Goal: Check status

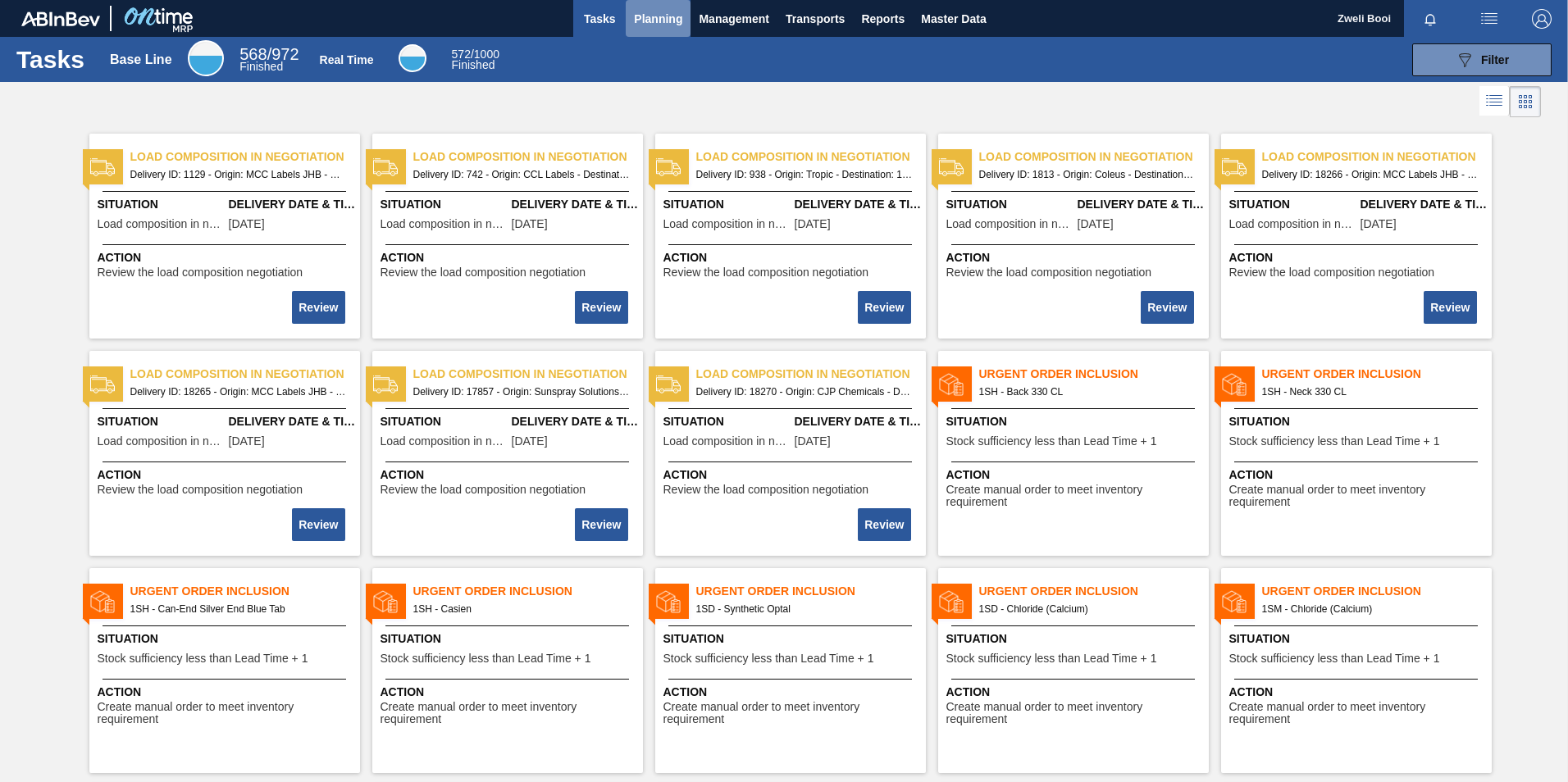
click at [655, 23] on span "Planning" at bounding box center [658, 18] width 48 height 20
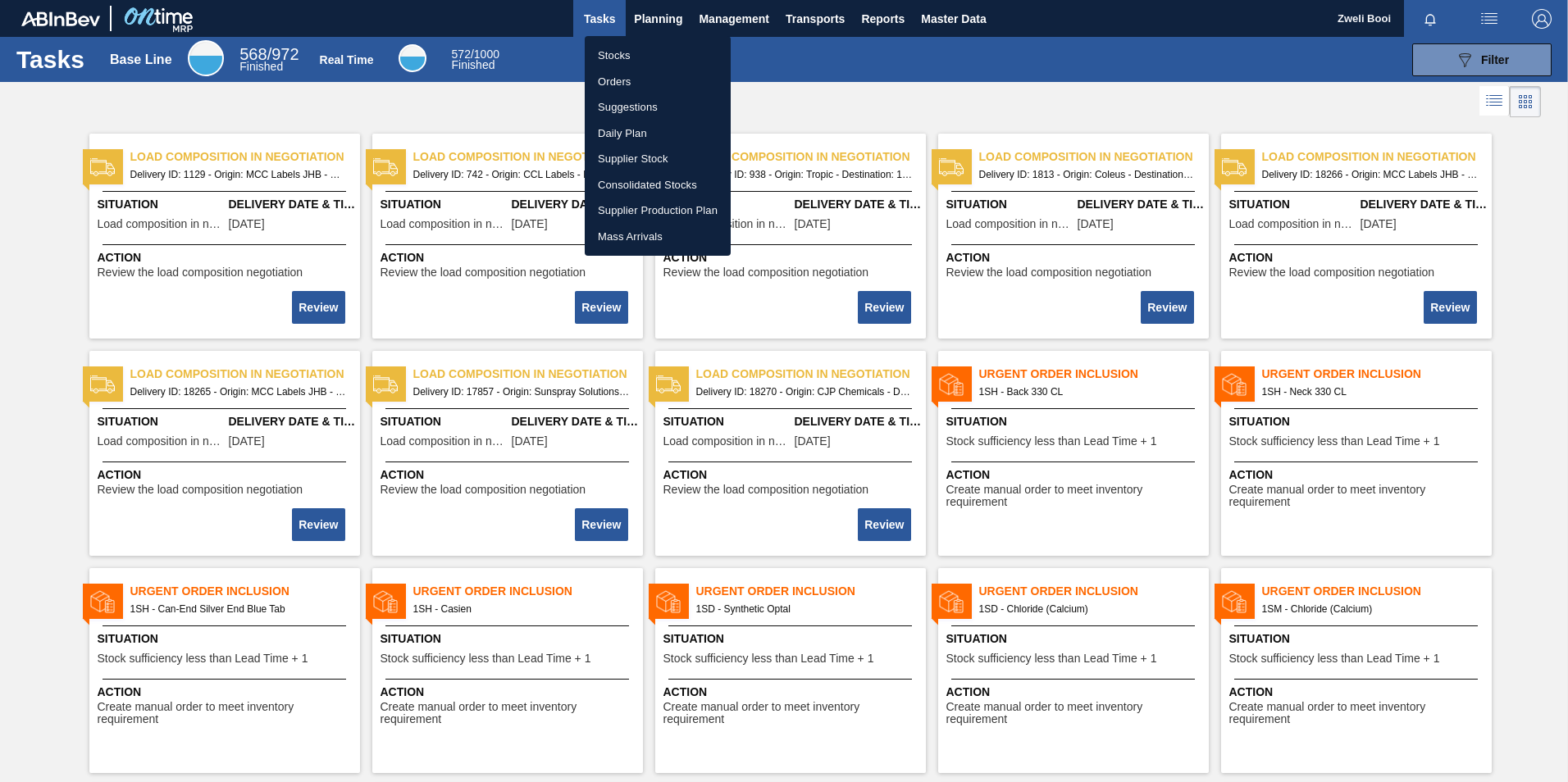
click at [625, 49] on li "Stocks" at bounding box center [658, 56] width 146 height 26
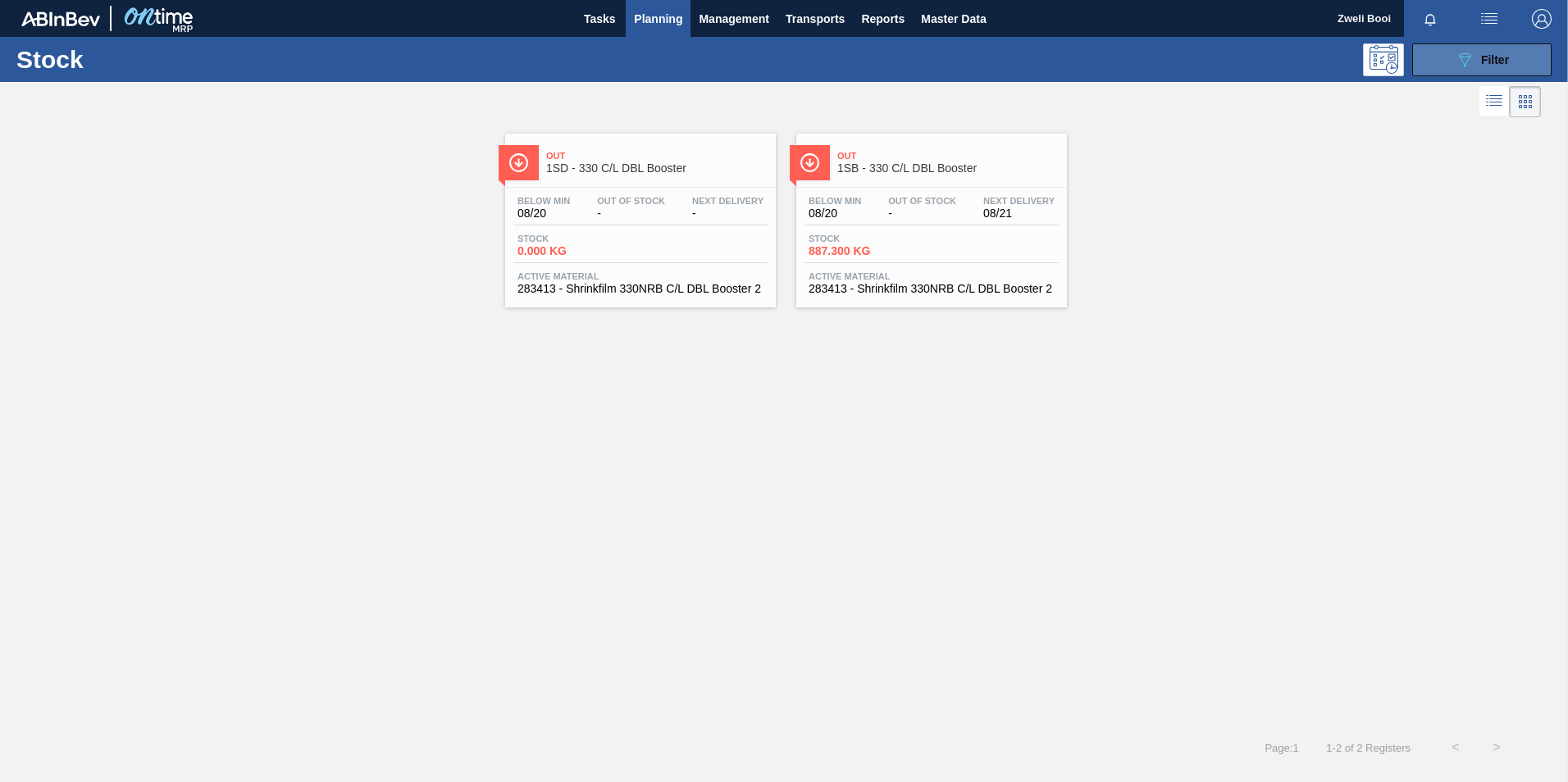
click at [1523, 51] on button "089F7B8B-B2A5-4AFE-B5C0-19BA573D28AC Filter" at bounding box center [1483, 60] width 140 height 33
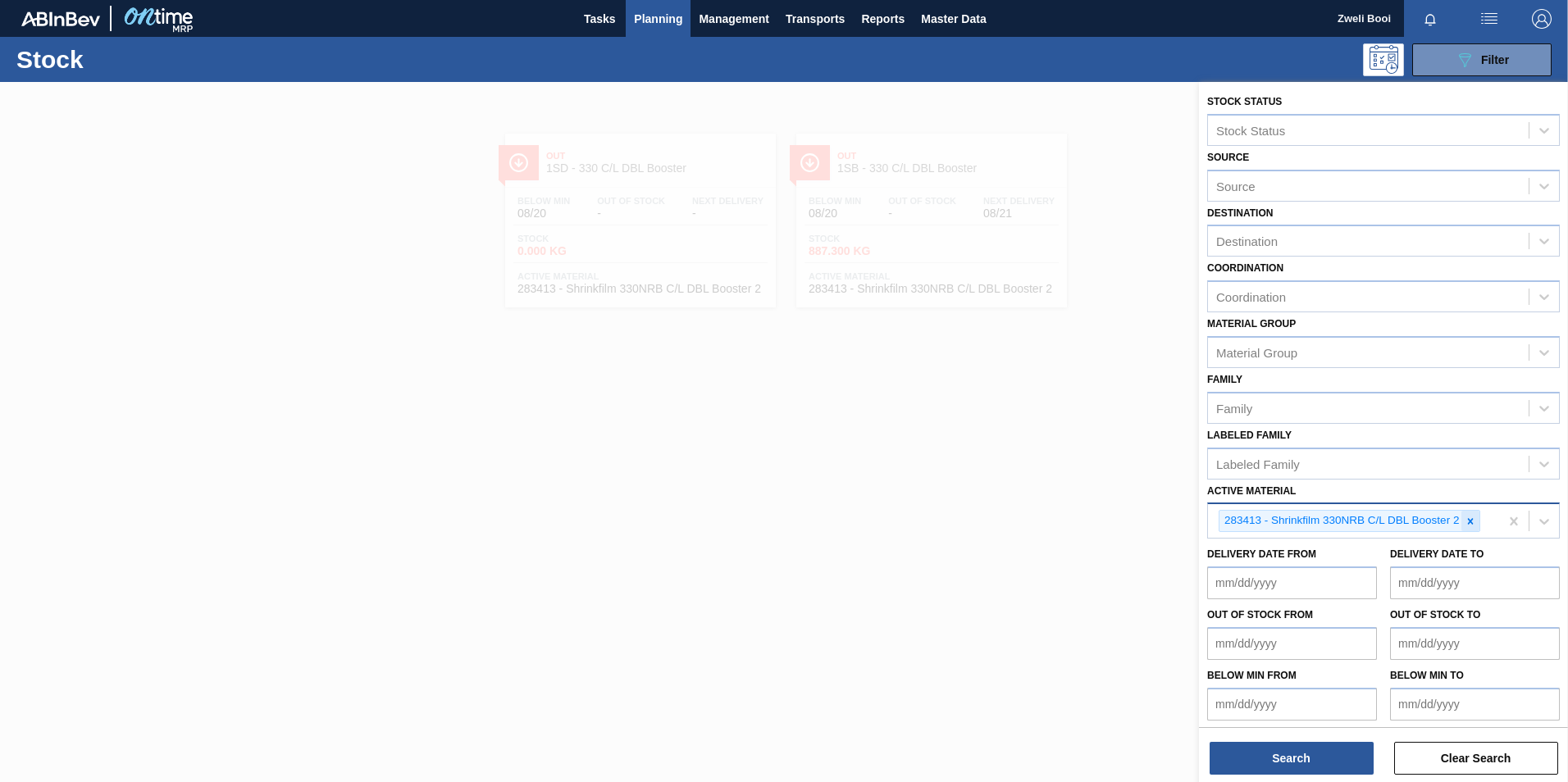
click at [1475, 522] on icon at bounding box center [1470, 521] width 11 height 11
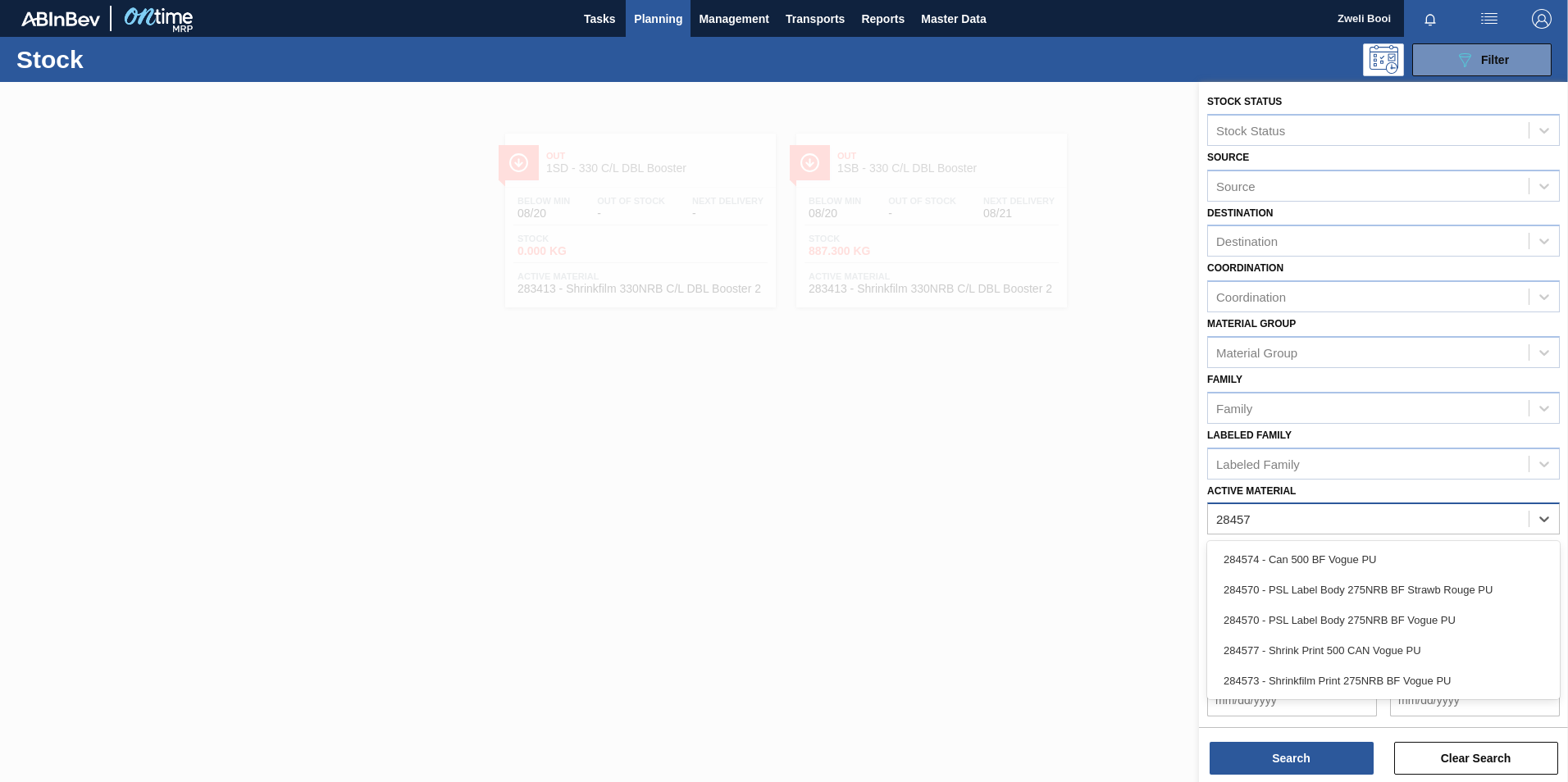
type Material "284573"
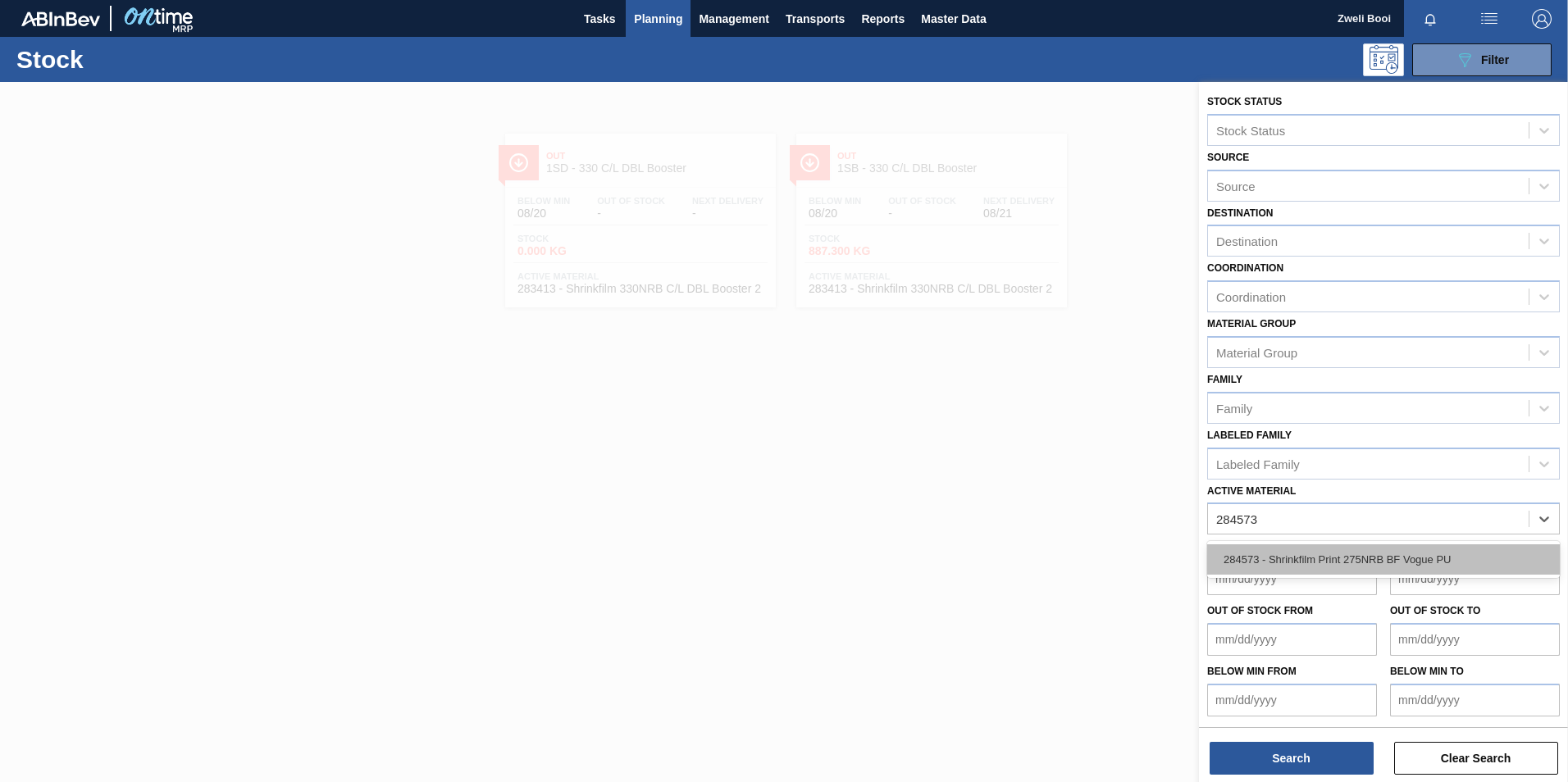
click at [1377, 551] on div "284573 - Shrinkfilm Print 275NRB BF Vogue PU" at bounding box center [1383, 559] width 352 height 31
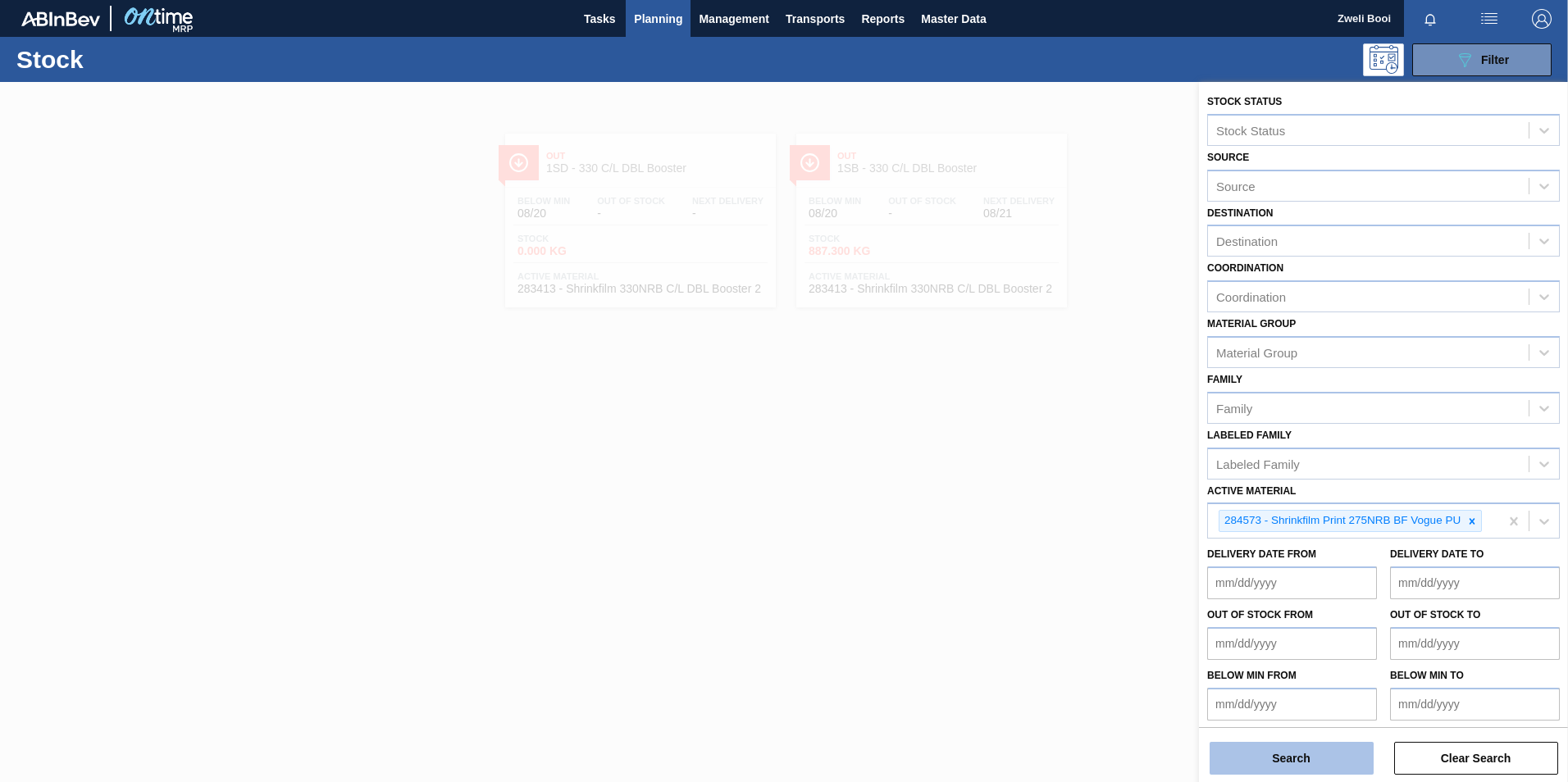
click at [1317, 761] on button "Search" at bounding box center [1292, 758] width 164 height 33
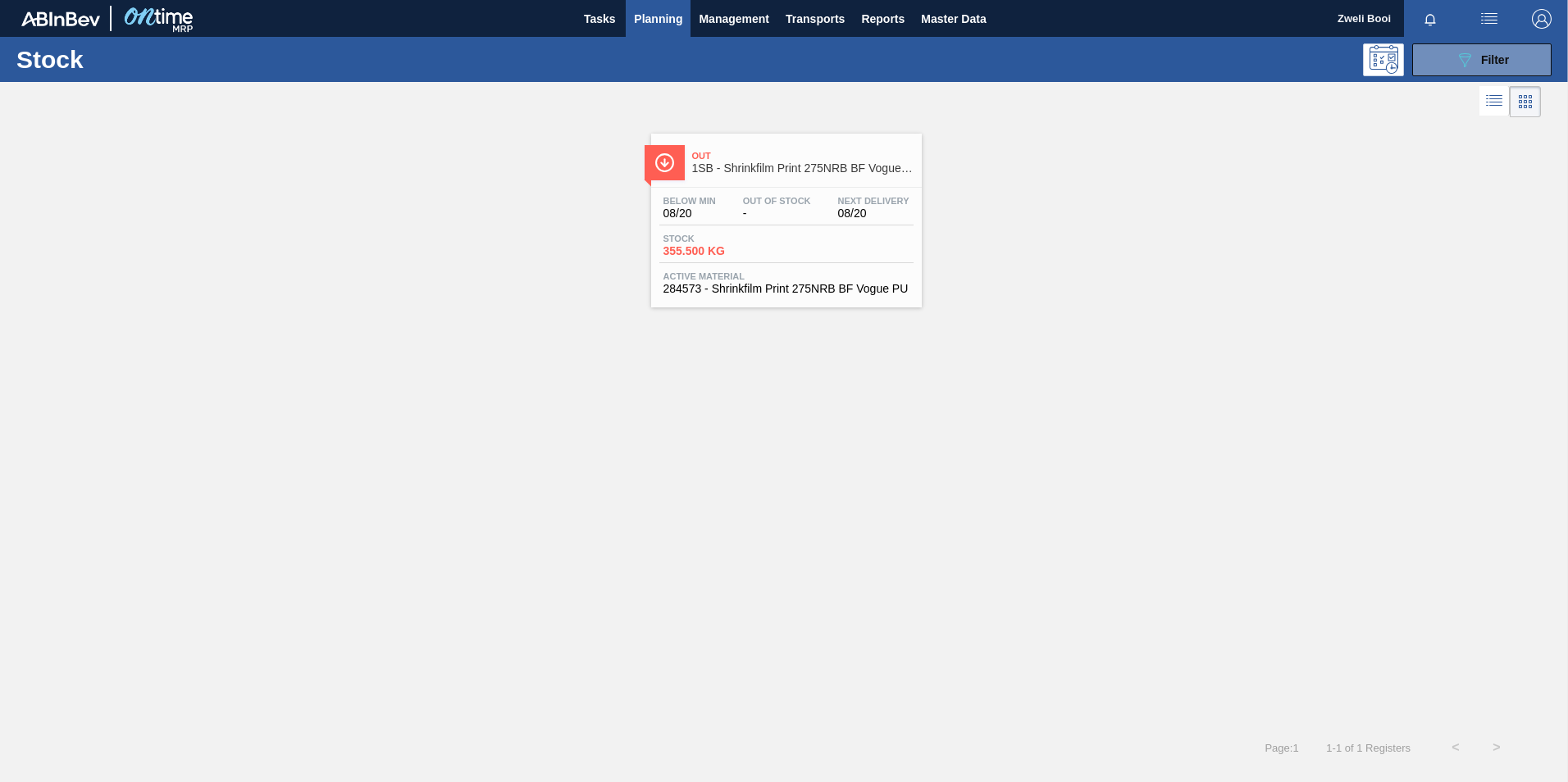
click at [793, 238] on div "Stock 355.500 KG" at bounding box center [787, 248] width 255 height 30
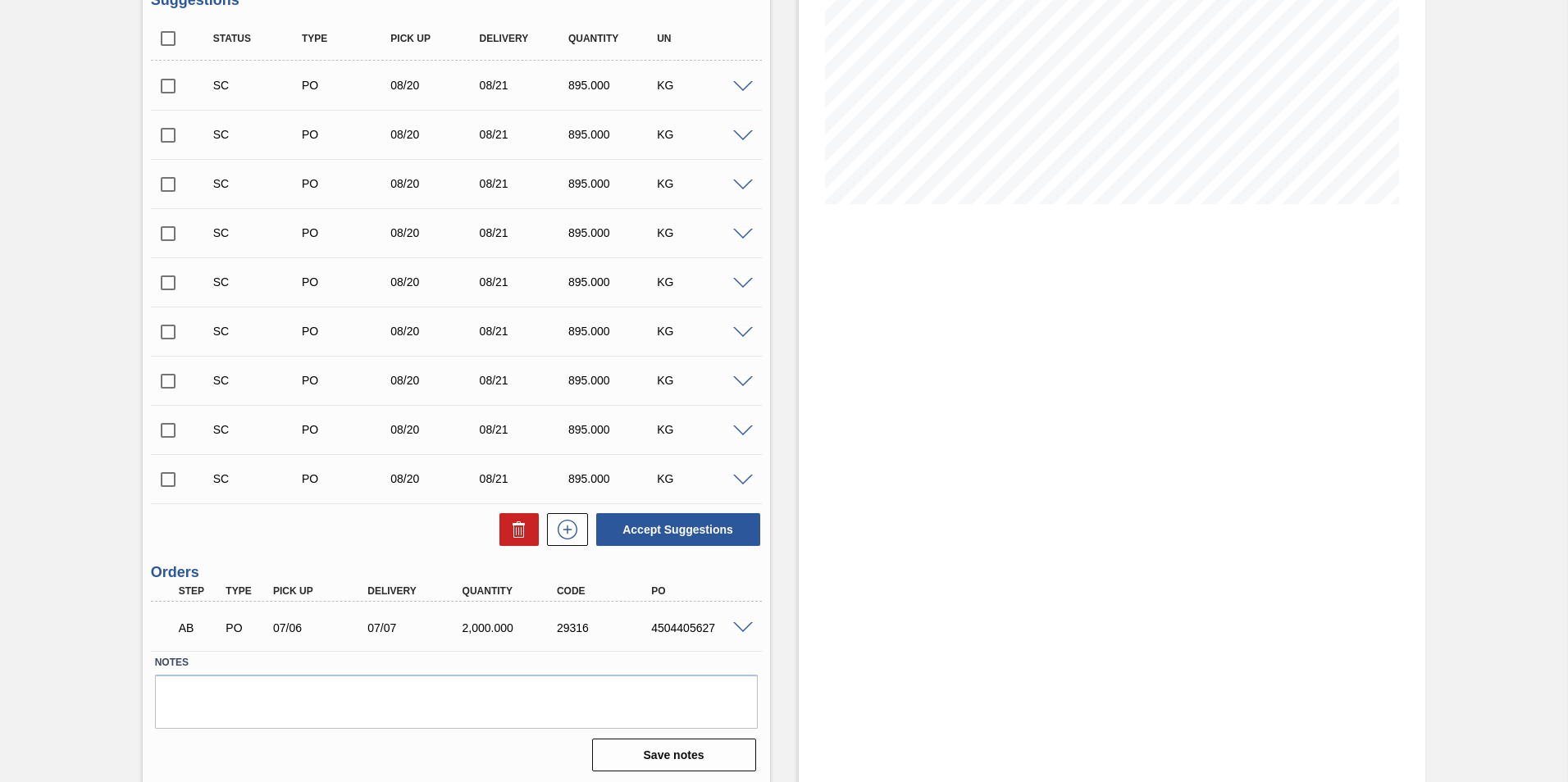
scroll to position [279, 0]
click at [739, 622] on span at bounding box center [743, 625] width 20 height 12
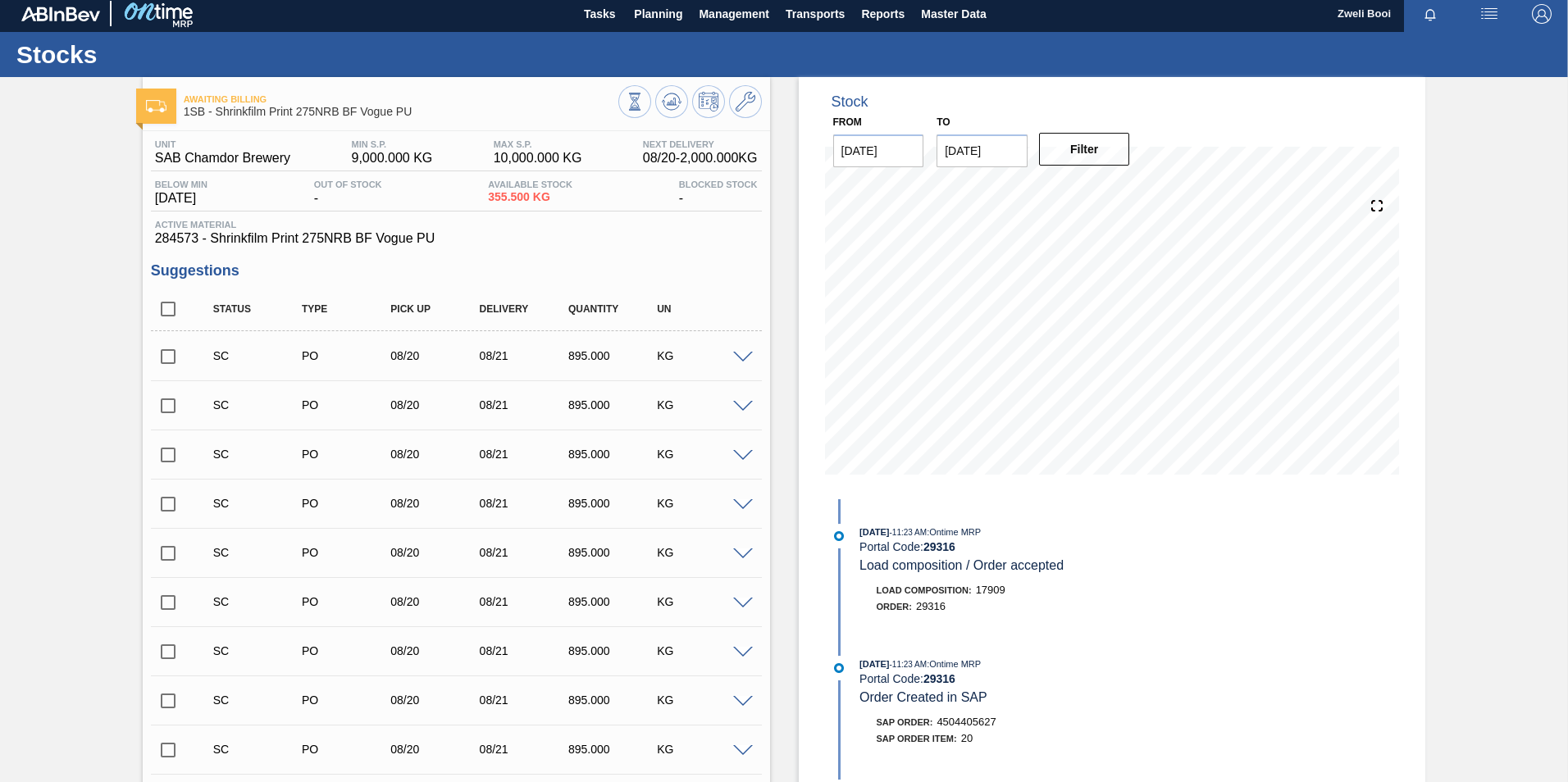
scroll to position [0, 0]
